Goal: Task Accomplishment & Management: Manage account settings

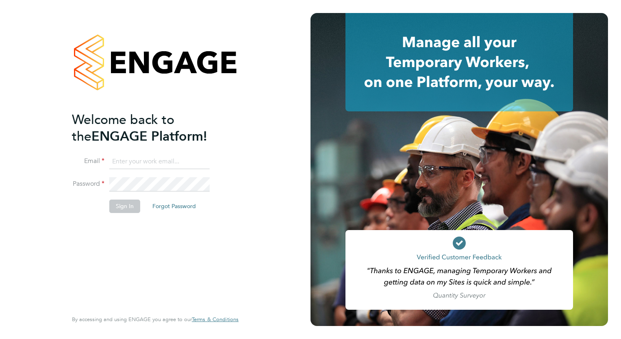
type input "[PERSON_NAME][EMAIL_ADDRESS][PERSON_NAME][DOMAIN_NAME]"
click at [128, 207] on button "Sign In" at bounding box center [124, 206] width 31 height 13
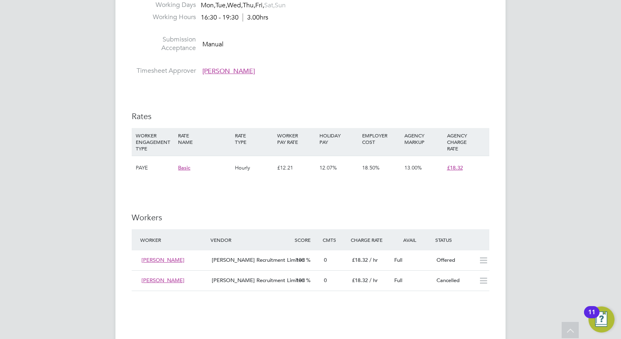
scroll to position [610, 0]
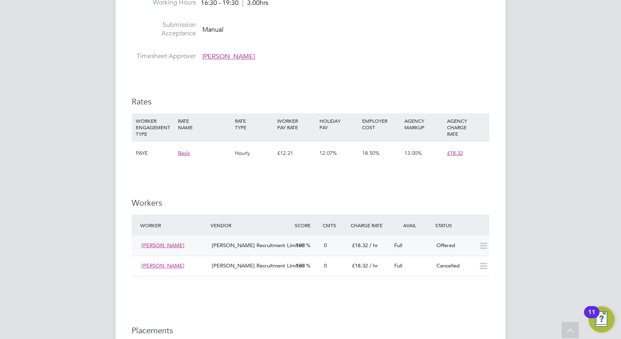
click at [483, 246] on icon at bounding box center [483, 246] width 10 height 7
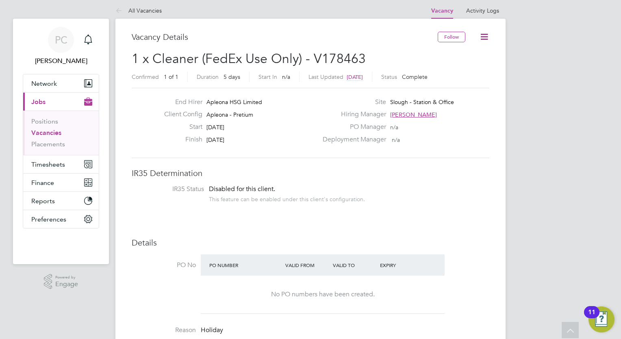
scroll to position [0, 0]
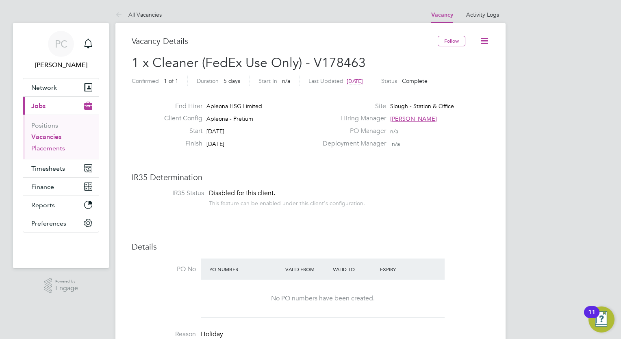
click at [49, 149] on link "Placements" at bounding box center [48, 148] width 34 height 8
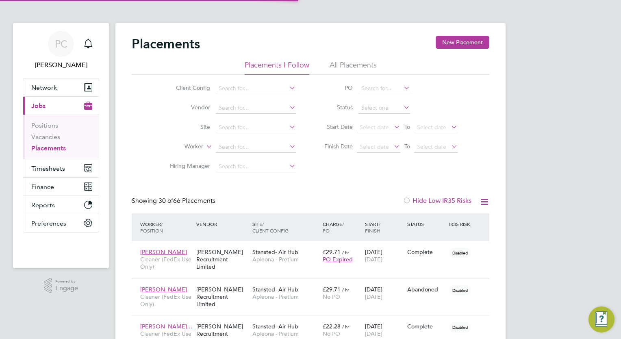
scroll to position [30, 56]
click at [55, 138] on link "Vacancies" at bounding box center [45, 137] width 29 height 8
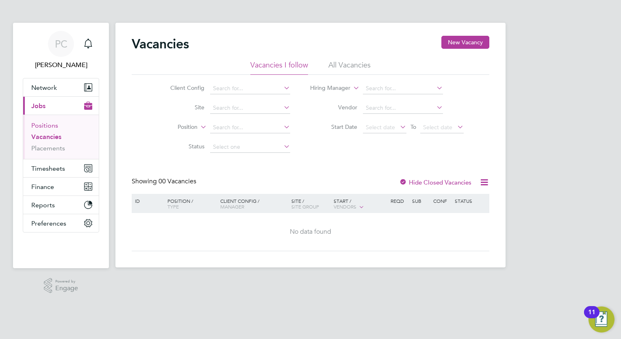
click at [55, 126] on link "Positions" at bounding box center [44, 126] width 27 height 8
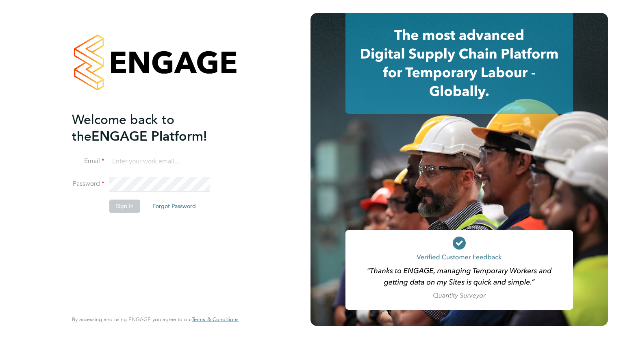
type input "[PERSON_NAME][EMAIL_ADDRESS][PERSON_NAME][DOMAIN_NAME]"
drag, startPoint x: 214, startPoint y: 158, endPoint x: 141, endPoint y: 165, distance: 73.5
click at [141, 165] on li "Email [PERSON_NAME][EMAIL_ADDRESS][PERSON_NAME][DOMAIN_NAME]" at bounding box center [151, 165] width 159 height 23
drag, startPoint x: 214, startPoint y: 161, endPoint x: 187, endPoint y: 161, distance: 26.8
click at [189, 161] on li "Email [PERSON_NAME][EMAIL_ADDRESS][PERSON_NAME][DOMAIN_NAME]" at bounding box center [151, 165] width 159 height 23
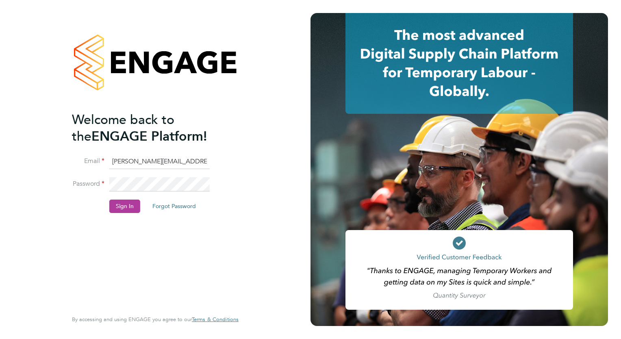
scroll to position [0, 13]
drag, startPoint x: 110, startPoint y: 161, endPoint x: 300, endPoint y: 161, distance: 190.2
click at [300, 161] on div "Welcome back to the ENGAGE Platform! Email [PERSON_NAME][EMAIL_ADDRESS][PERSON_…" at bounding box center [155, 169] width 311 height 339
click at [222, 158] on li "Email [PERSON_NAME][EMAIL_ADDRESS][PERSON_NAME][DOMAIN_NAME]" at bounding box center [151, 165] width 159 height 23
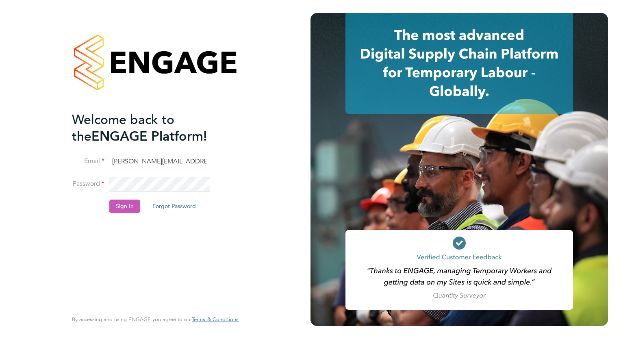
click at [126, 204] on button "Sign In" at bounding box center [124, 206] width 31 height 13
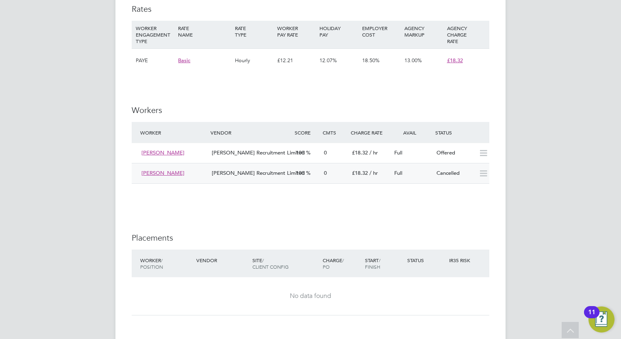
scroll to position [691, 0]
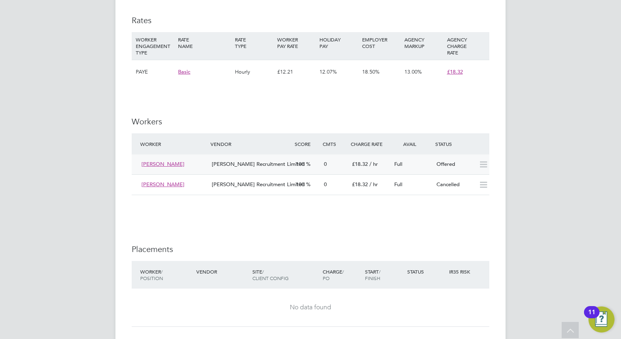
click at [172, 167] on span "Gurvinder Singh" at bounding box center [162, 164] width 43 height 7
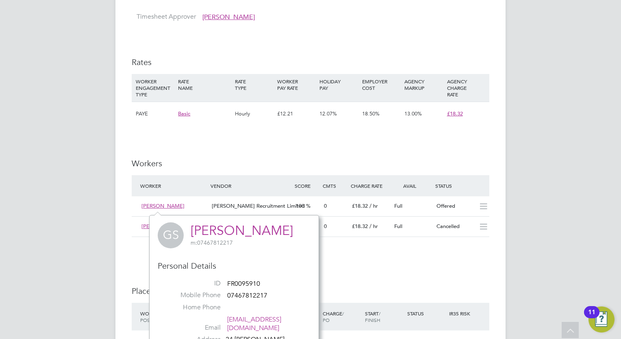
scroll to position [606, 0]
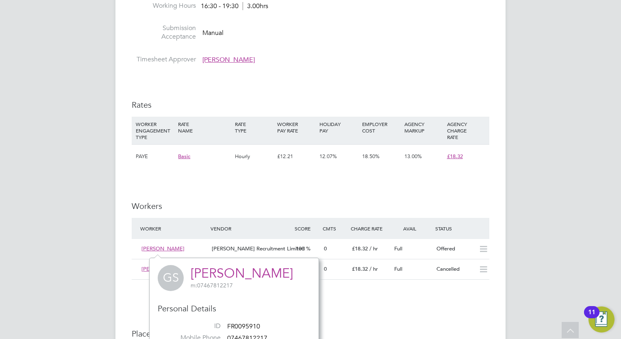
click at [404, 298] on div "IR35 Determination IR35 Status Disabled for this client. This feature can be en…" at bounding box center [311, 99] width 358 height 1069
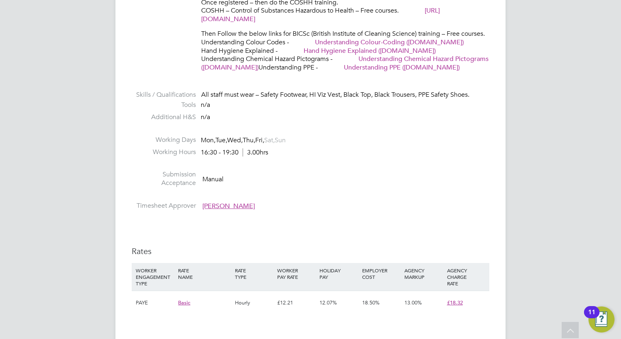
scroll to position [403, 0]
